Goal: Navigation & Orientation: Find specific page/section

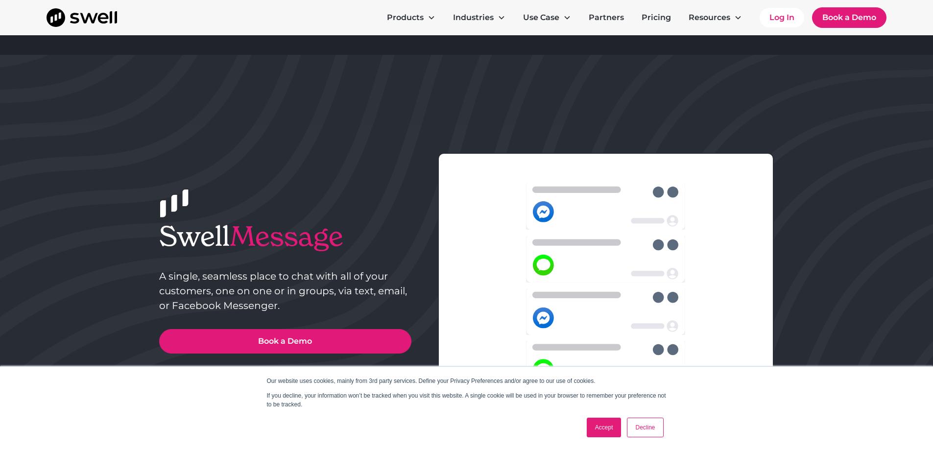
click at [601, 421] on link "Accept" at bounding box center [604, 428] width 35 height 20
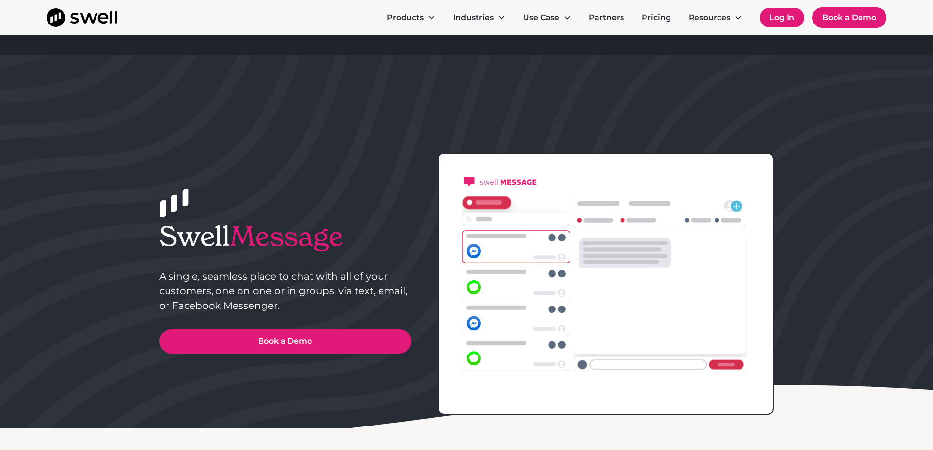
click at [781, 20] on link "Log In" at bounding box center [781, 18] width 45 height 20
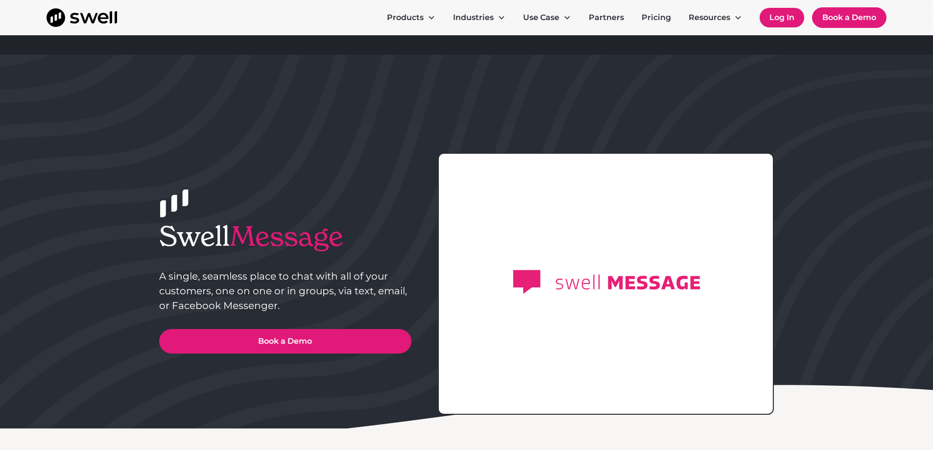
click at [775, 20] on link "Log In" at bounding box center [781, 18] width 45 height 20
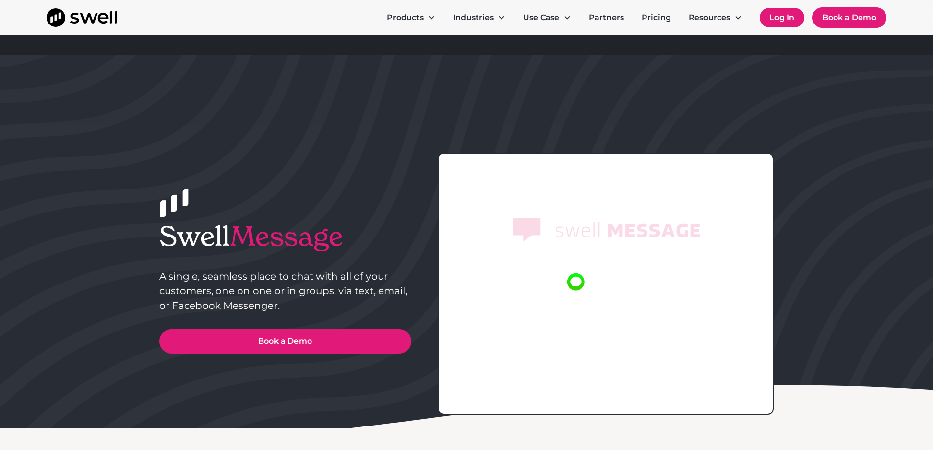
click at [777, 15] on link "Log In" at bounding box center [781, 18] width 45 height 20
click at [777, 16] on link "Log In" at bounding box center [781, 18] width 45 height 20
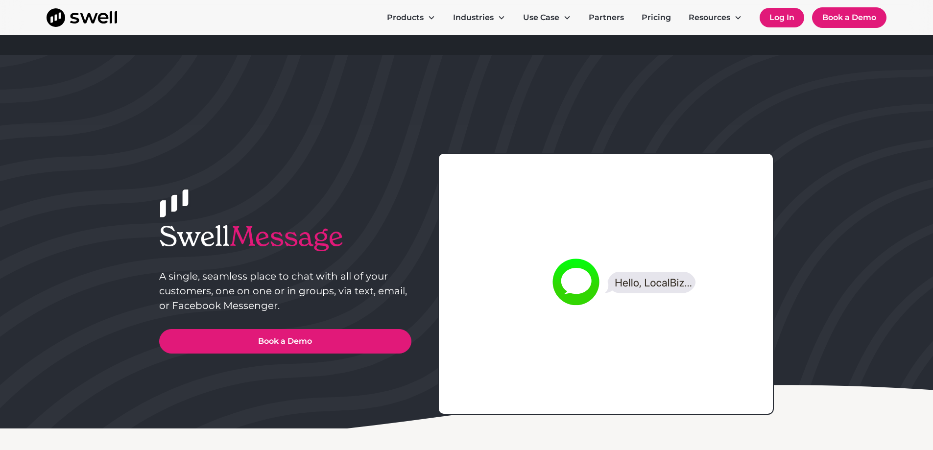
click at [777, 16] on link "Log In" at bounding box center [781, 18] width 45 height 20
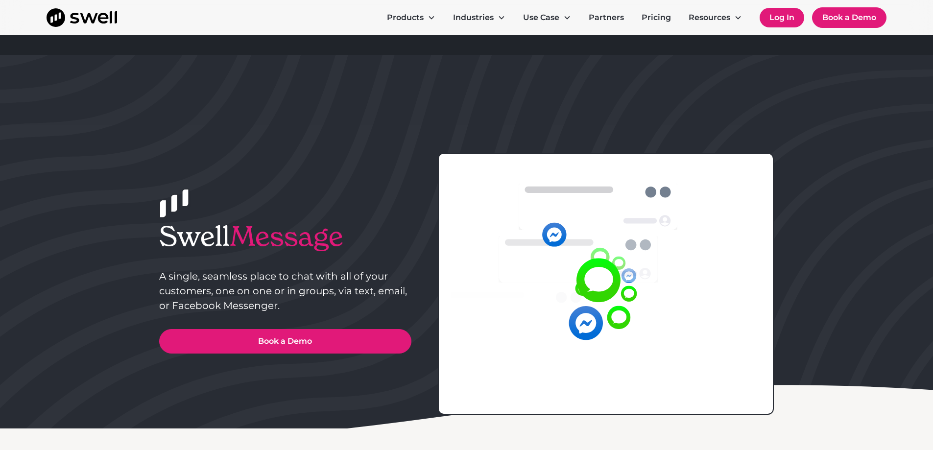
click at [777, 14] on link "Log In" at bounding box center [781, 18] width 45 height 20
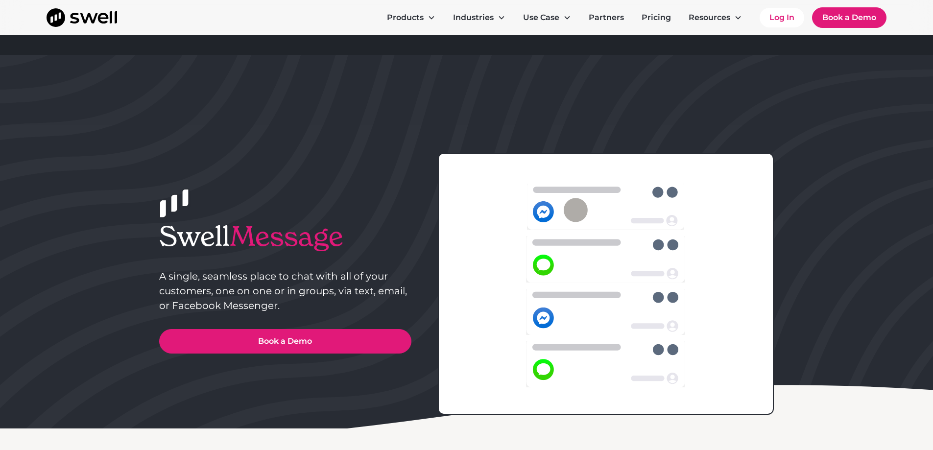
click at [480, 139] on header "Swell Message A single, seamless place to chat with all of your customers, one …" at bounding box center [466, 242] width 627 height 374
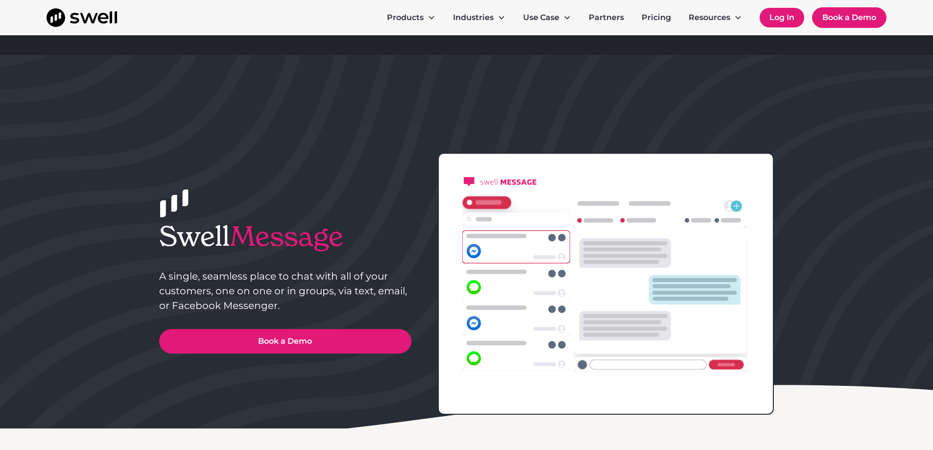
click at [790, 14] on link "Log In" at bounding box center [781, 18] width 45 height 20
